Goal: Information Seeking & Learning: Understand process/instructions

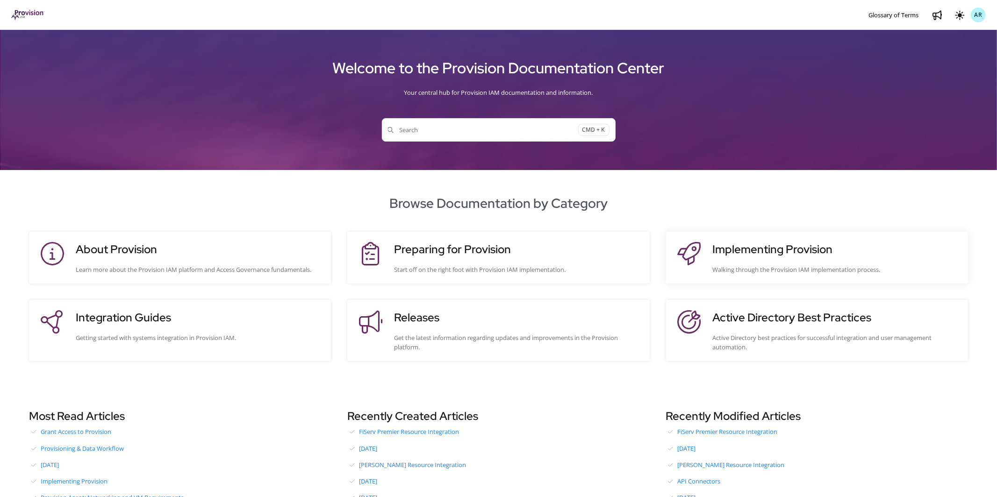
click at [724, 249] on h3 "Implementing Provision" at bounding box center [835, 249] width 246 height 17
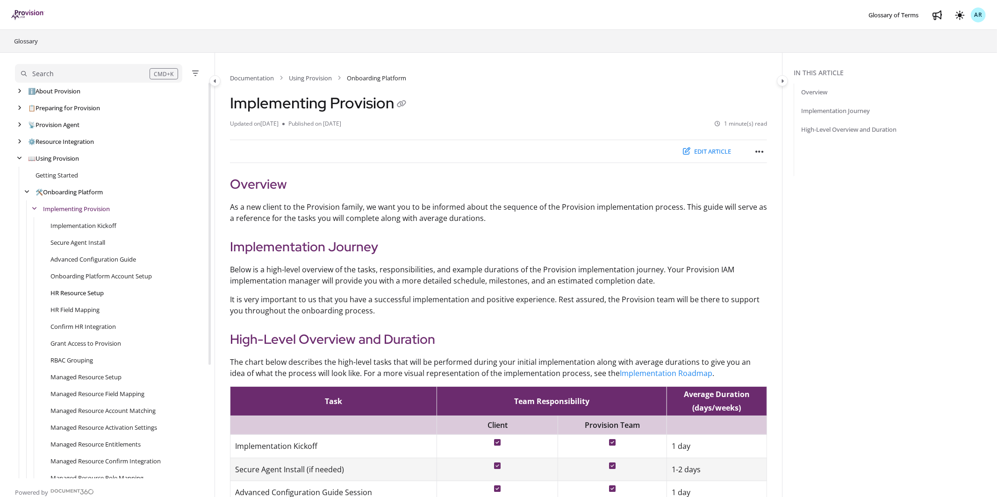
scroll to position [34, 0]
click at [73, 312] on link "Grant Access to Provision" at bounding box center [85, 309] width 71 height 9
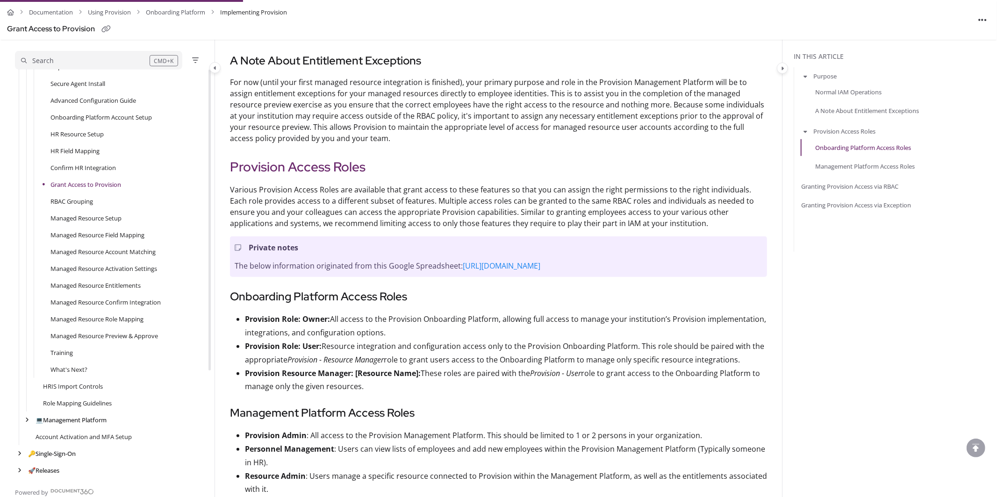
scroll to position [437, 0]
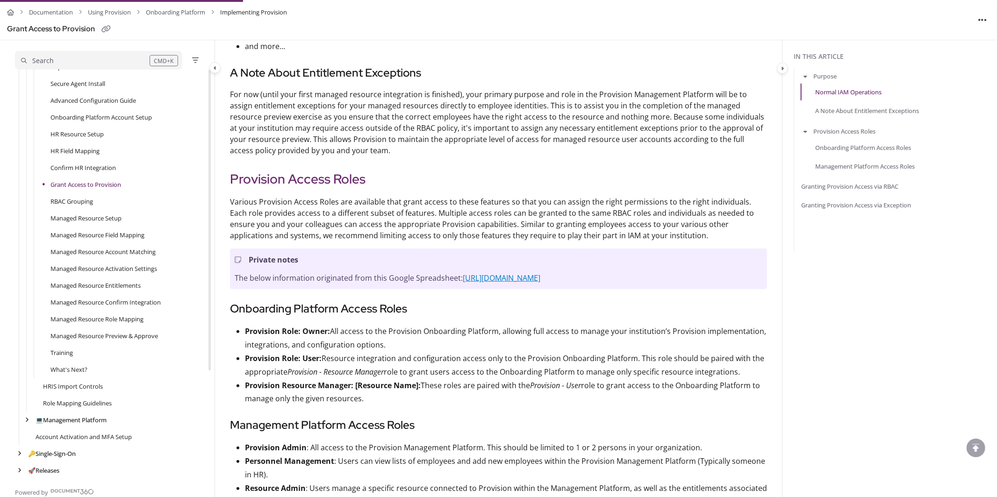
click at [463, 283] on link "[URL][DOMAIN_NAME]" at bounding box center [502, 278] width 78 height 10
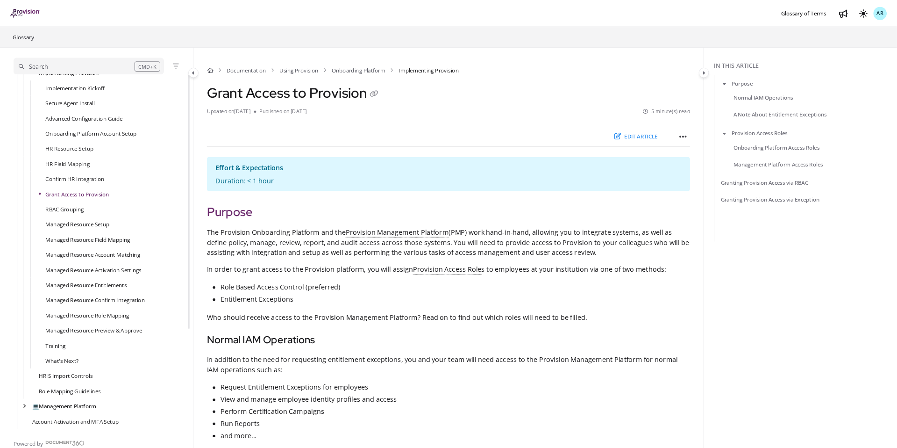
scroll to position [128, 0]
